Goal: Task Accomplishment & Management: Manage account settings

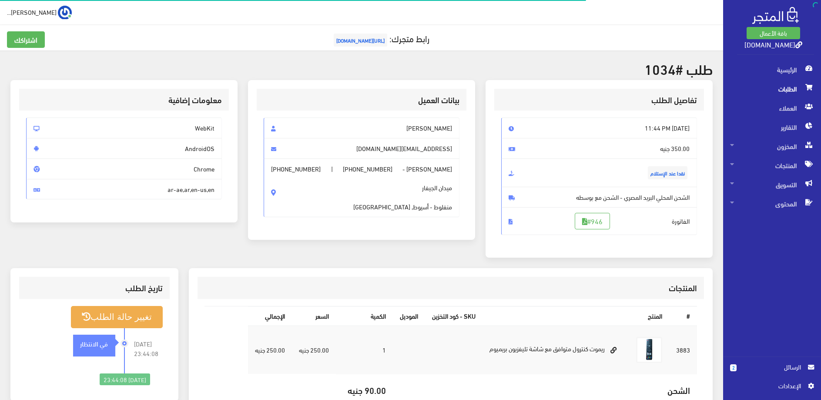
scroll to position [18, 0]
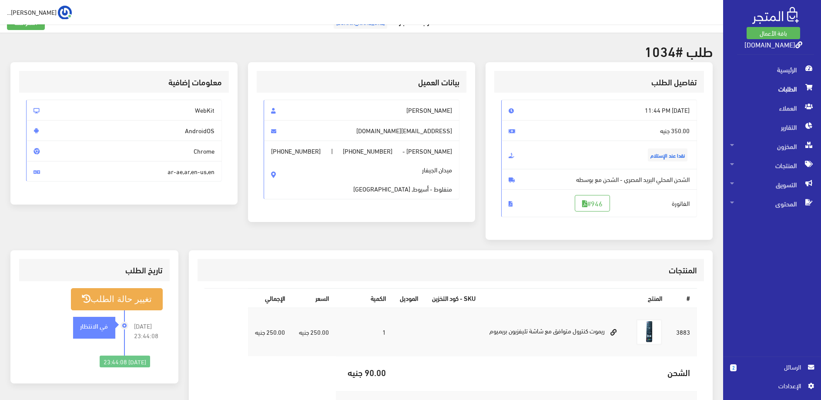
click at [785, 94] on span "الطلبات" at bounding box center [772, 88] width 84 height 19
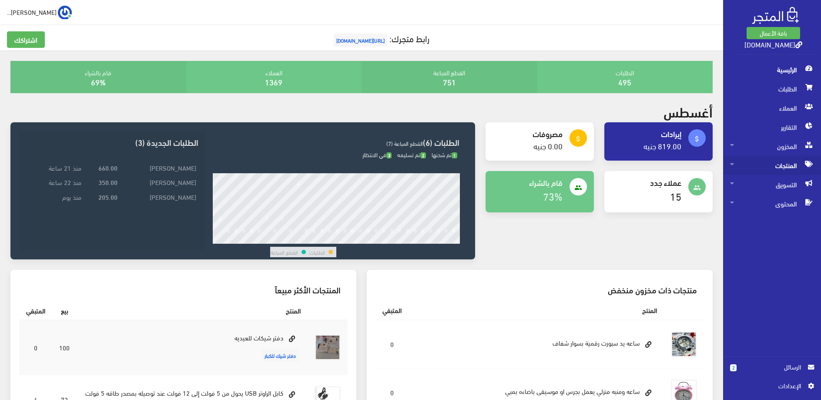
click at [771, 167] on span "المنتجات" at bounding box center [772, 165] width 84 height 19
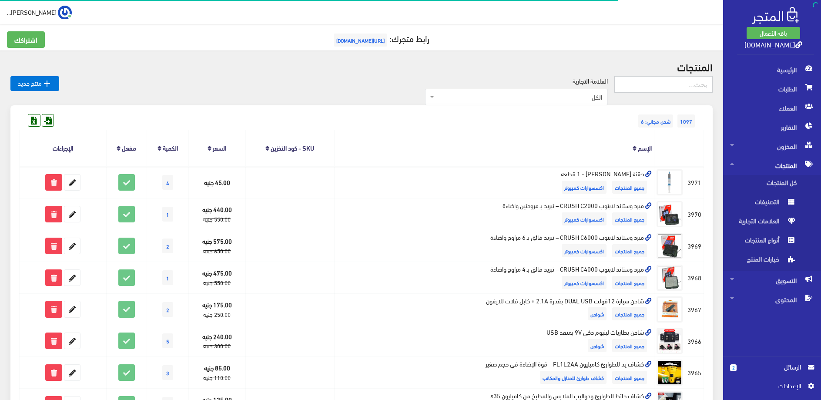
click at [683, 83] on input "text" at bounding box center [663, 84] width 98 height 17
type input "k"
type input "نوكيا"
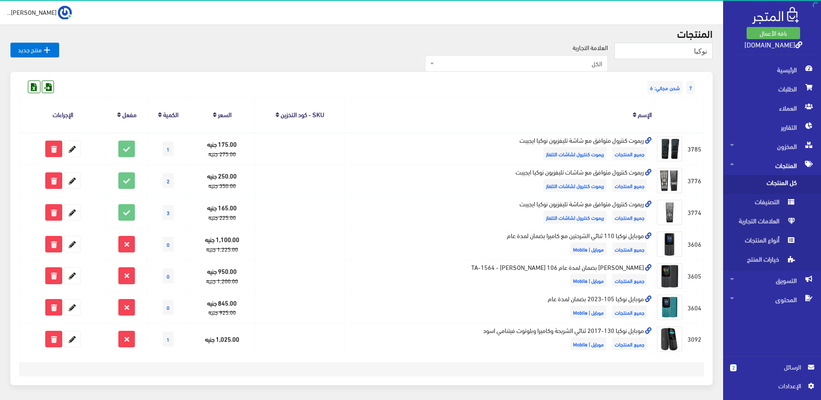
scroll to position [23, 0]
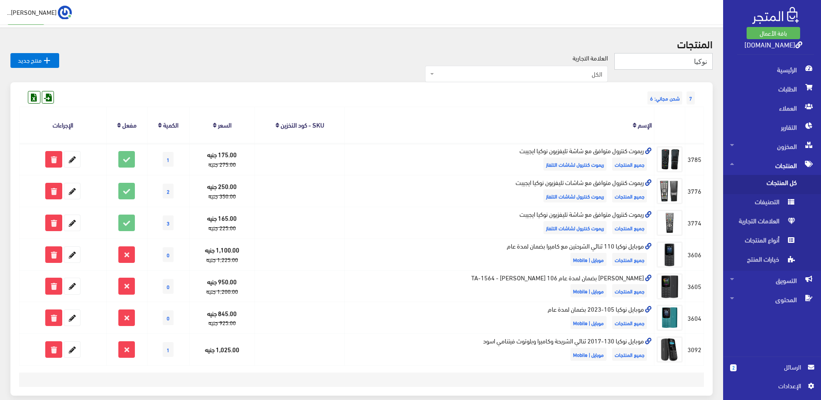
click at [675, 57] on input "نوكيا" at bounding box center [663, 61] width 98 height 17
type input "nokia"
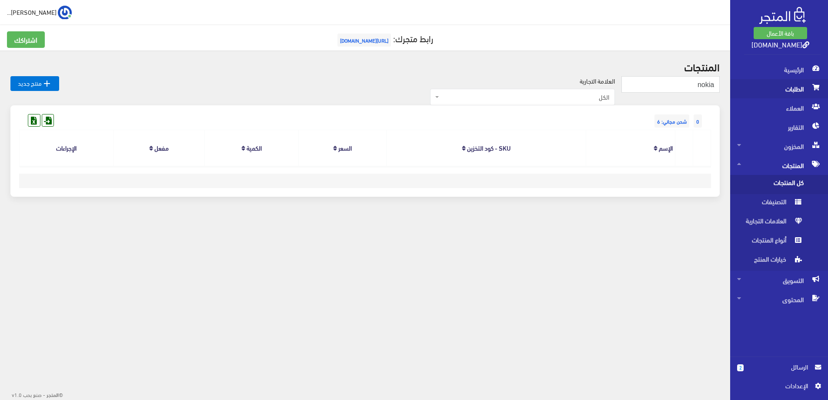
click at [792, 87] on span "الطلبات" at bounding box center [779, 88] width 84 height 19
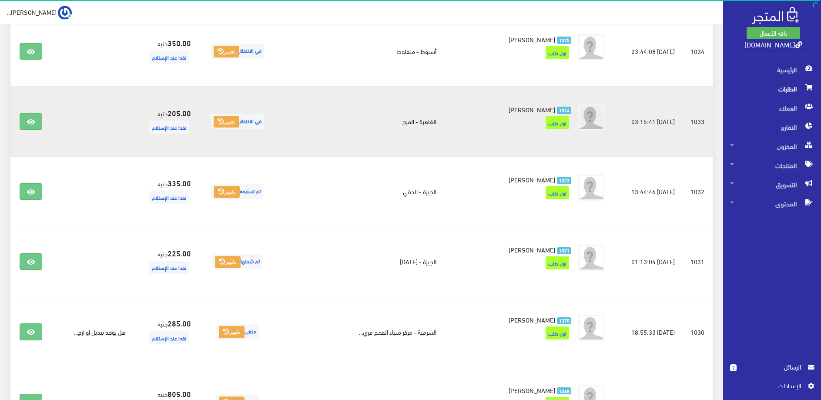
scroll to position [266, 0]
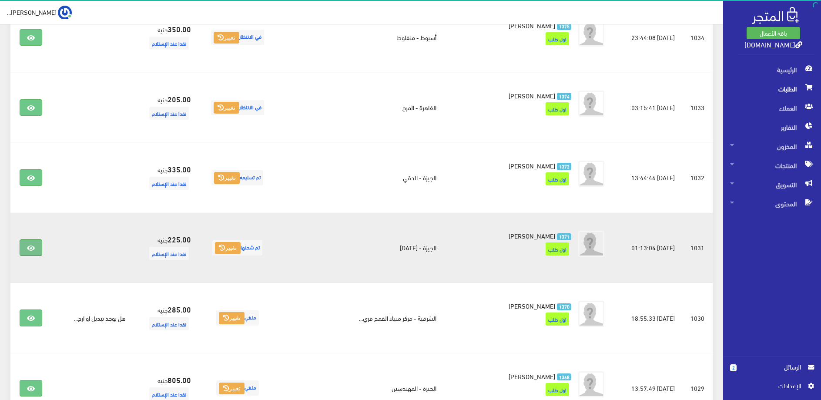
click at [33, 247] on icon at bounding box center [31, 247] width 8 height 7
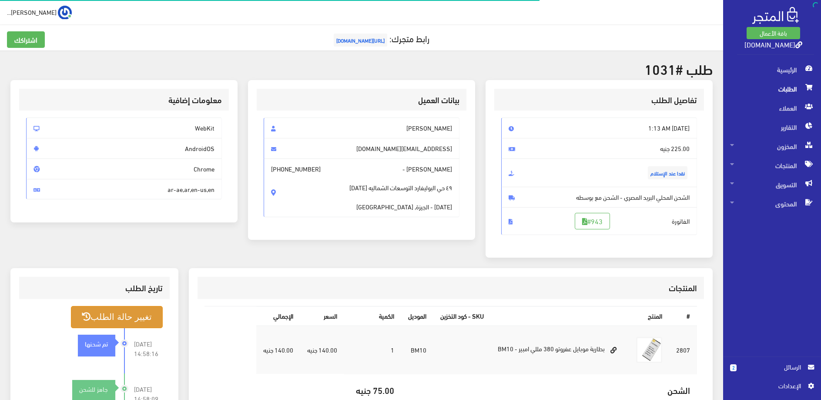
click at [134, 307] on button "تغيير حالة الطلب" at bounding box center [116, 317] width 91 height 22
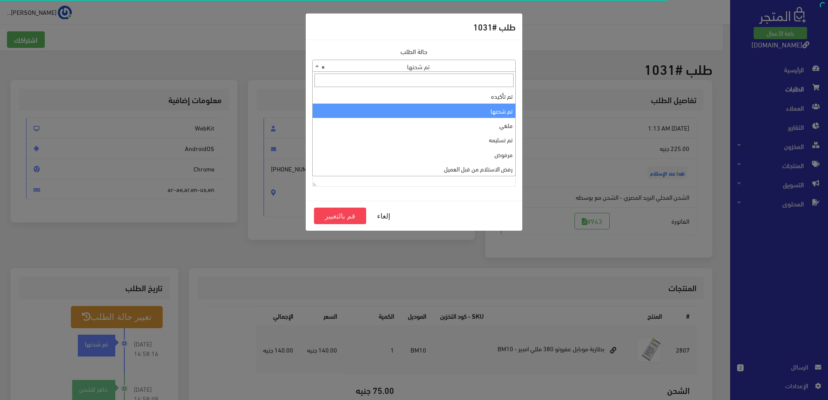
click at [368, 70] on span "× تم شحنها" at bounding box center [414, 66] width 203 height 12
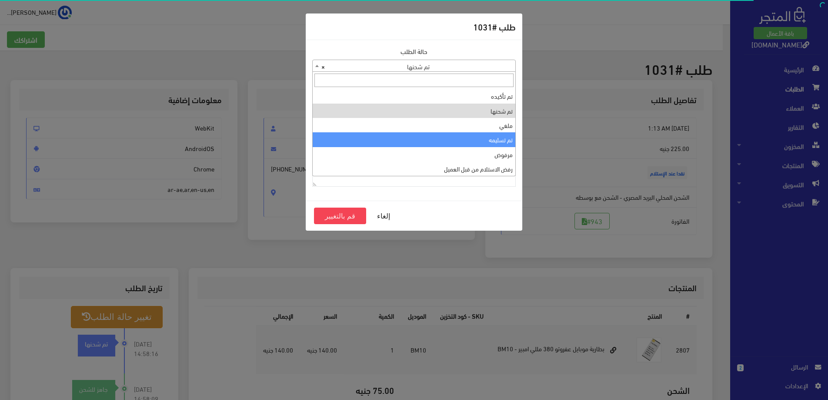
select select "4"
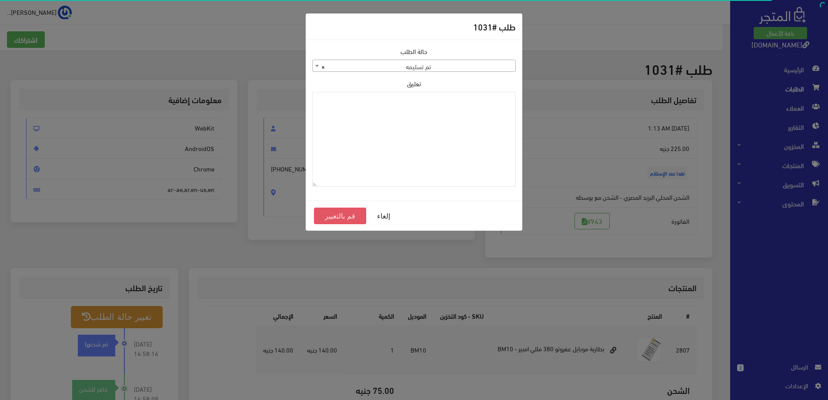
click at [339, 220] on button "قم بالتغيير" at bounding box center [340, 215] width 52 height 17
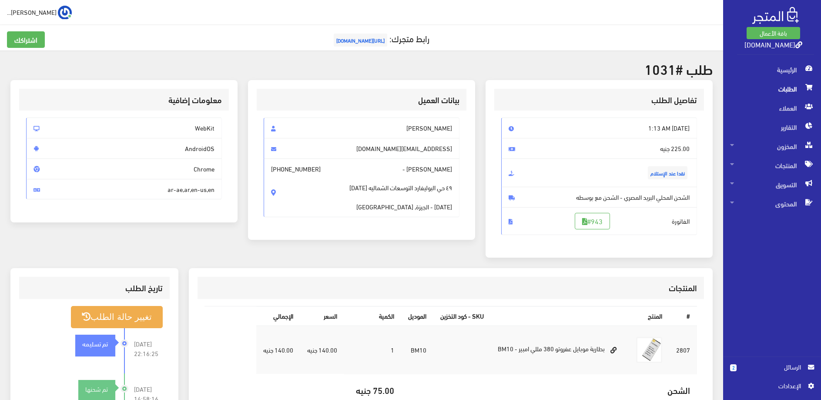
click at [779, 366] on span "الرسائل" at bounding box center [771, 367] width 57 height 10
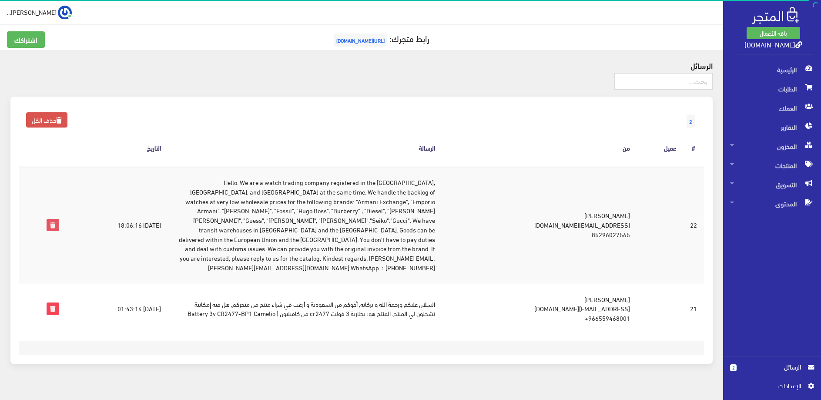
click at [54, 219] on icon at bounding box center [52, 224] width 11 height 11
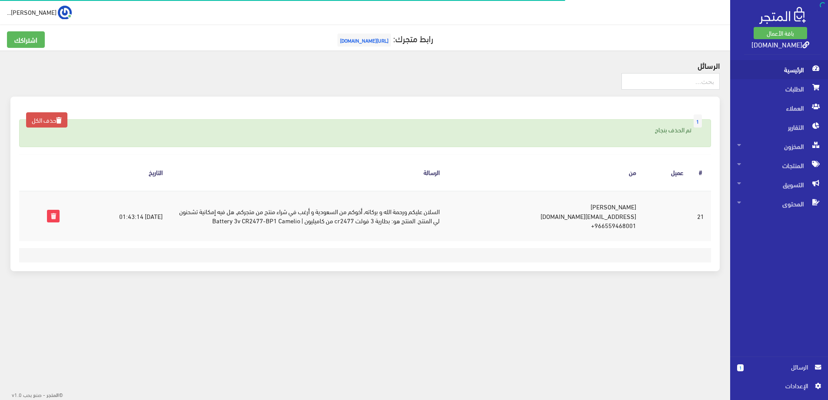
click at [778, 70] on span "الرئيسية" at bounding box center [779, 69] width 84 height 19
